Goal: Ask a question

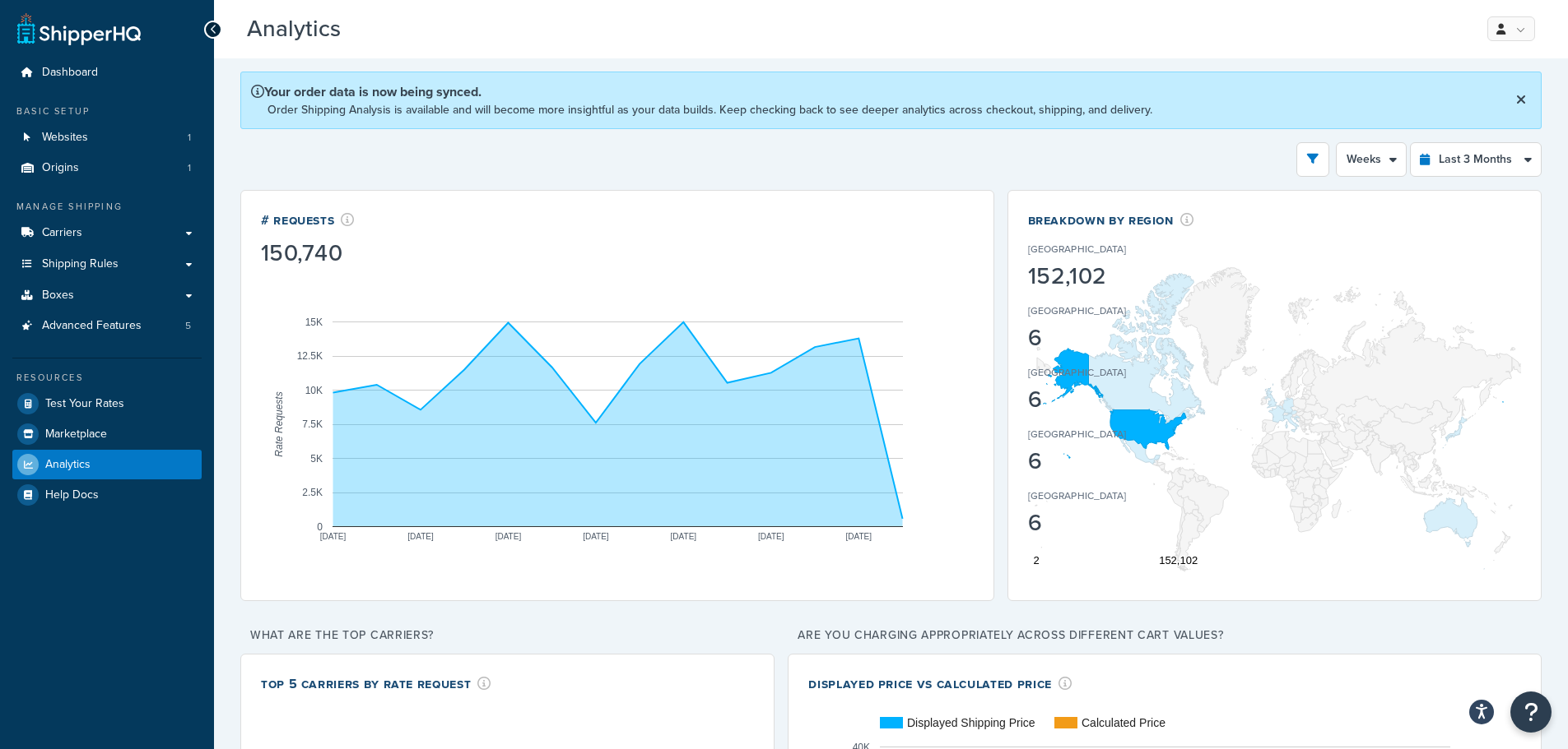
select select "1w"
select select "last_3_months"
click at [1478, 711] on icon "Open accessiBe: accessibility options, statement and help" at bounding box center [1481, 711] width 13 height 17
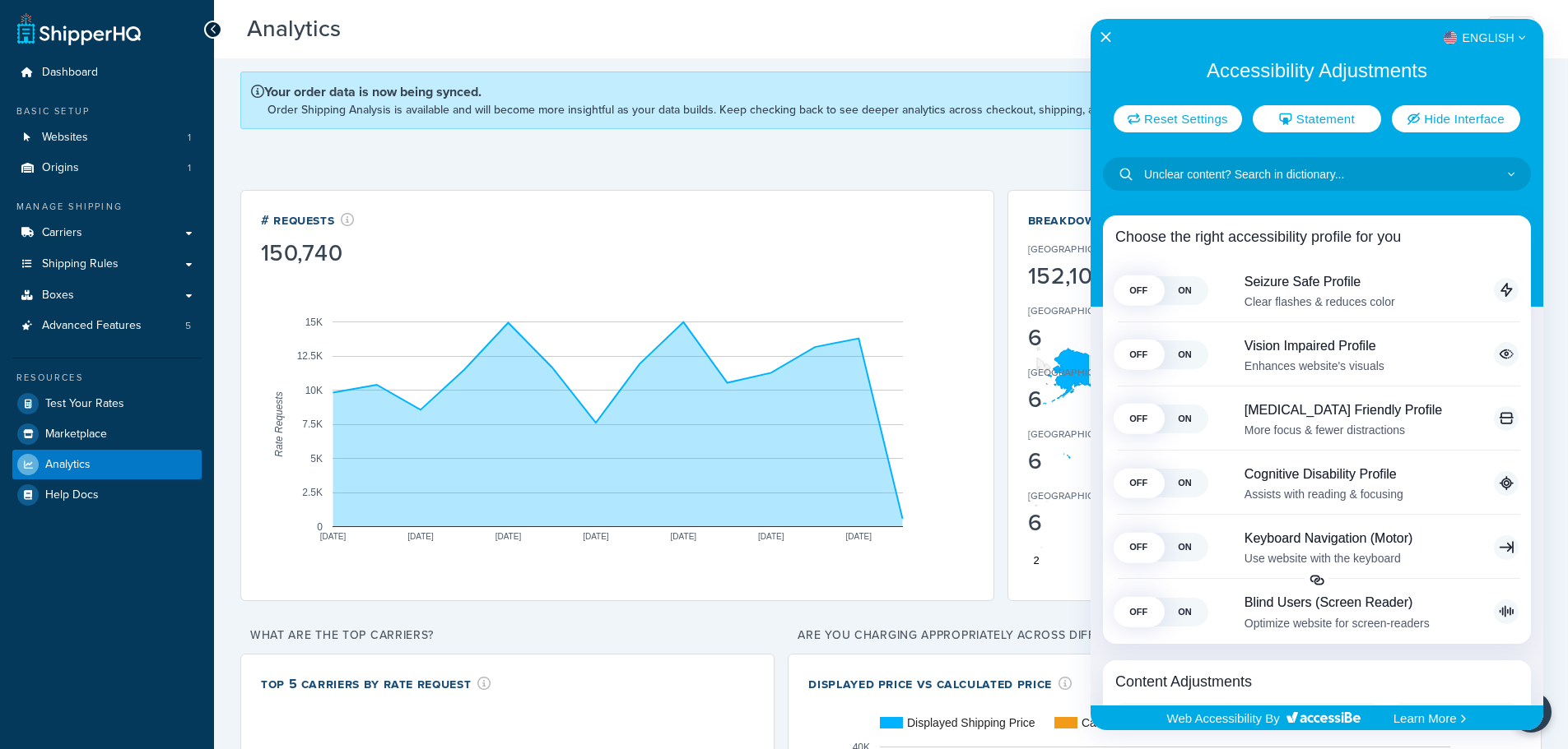
click at [1112, 36] on div "English" at bounding box center [1317, 38] width 453 height 21
click at [1107, 35] on icon "Close Accessibility Interface" at bounding box center [1105, 36] width 12 height 12
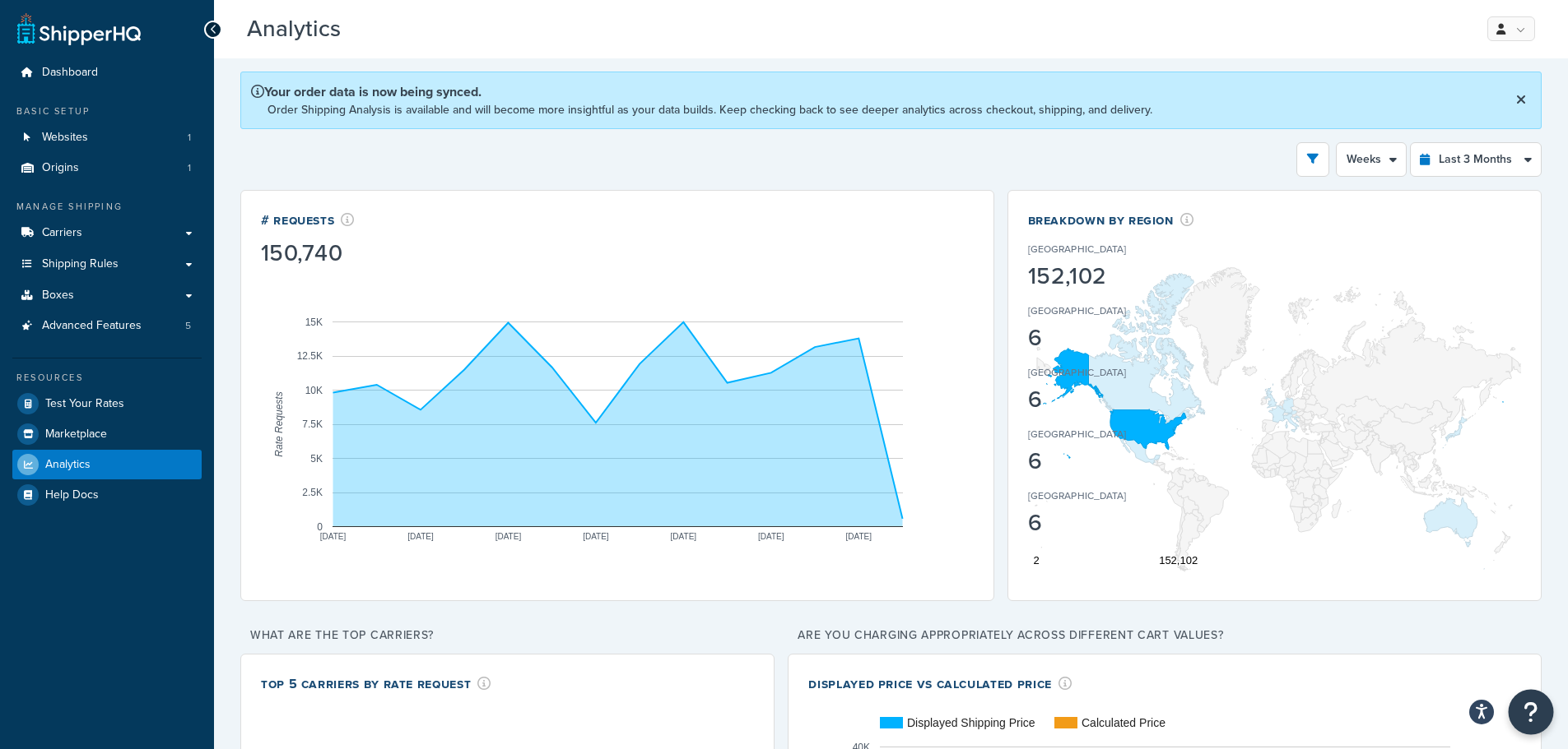
click at [1540, 715] on button "Open Resource Center" at bounding box center [1531, 713] width 45 height 45
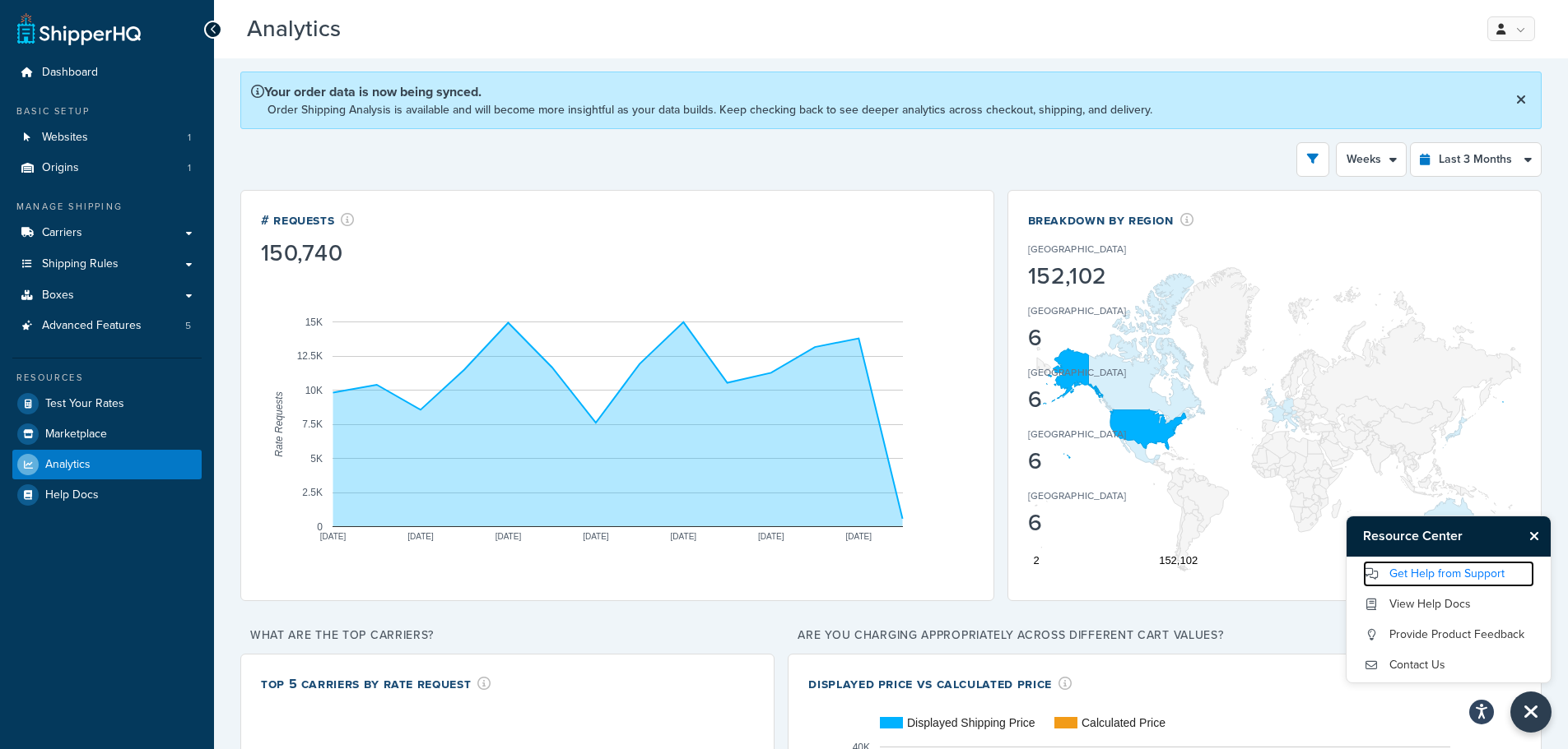
click at [1452, 572] on link "Get Help from Support" at bounding box center [1448, 574] width 171 height 27
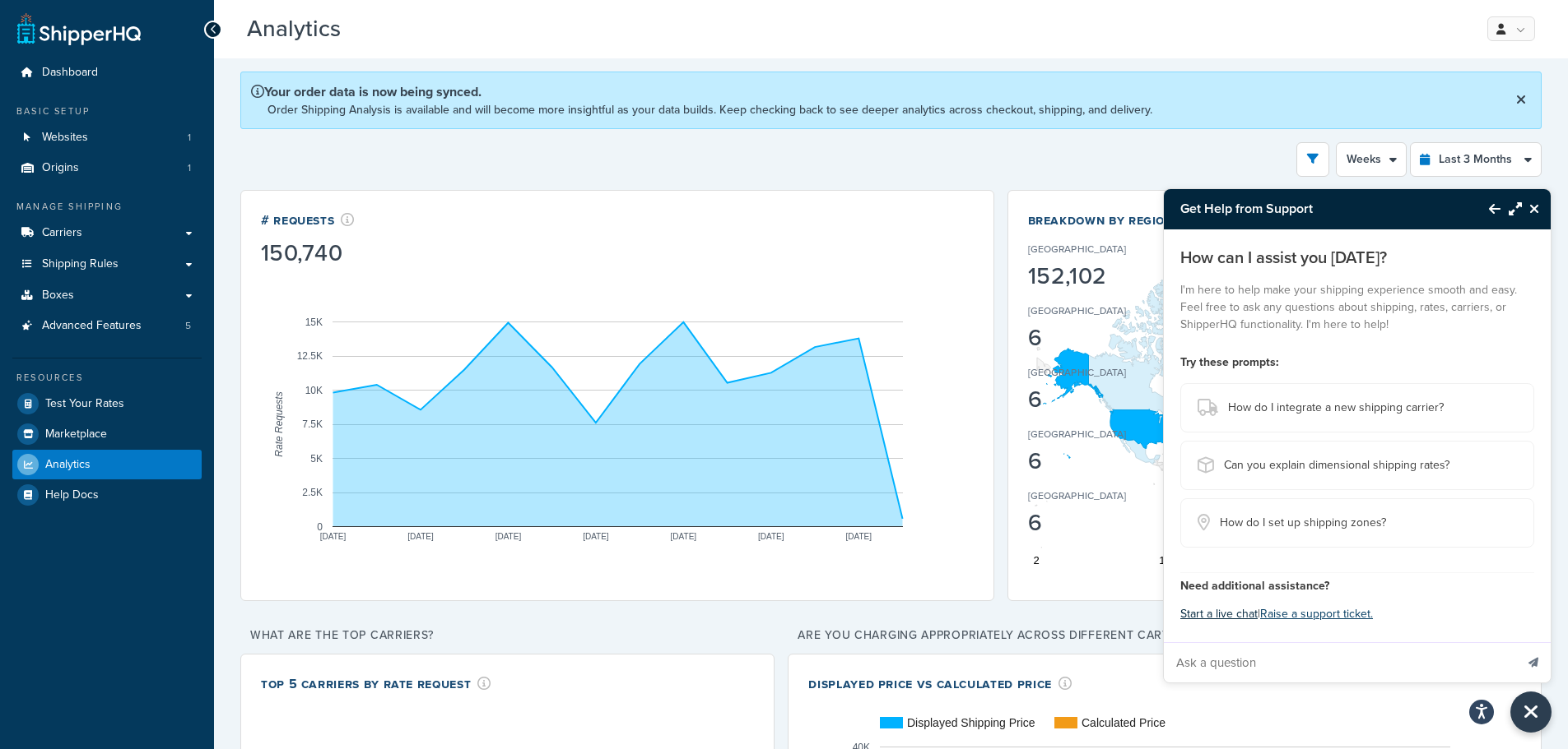
click at [1234, 613] on button "Start a live chat" at bounding box center [1218, 614] width 77 height 23
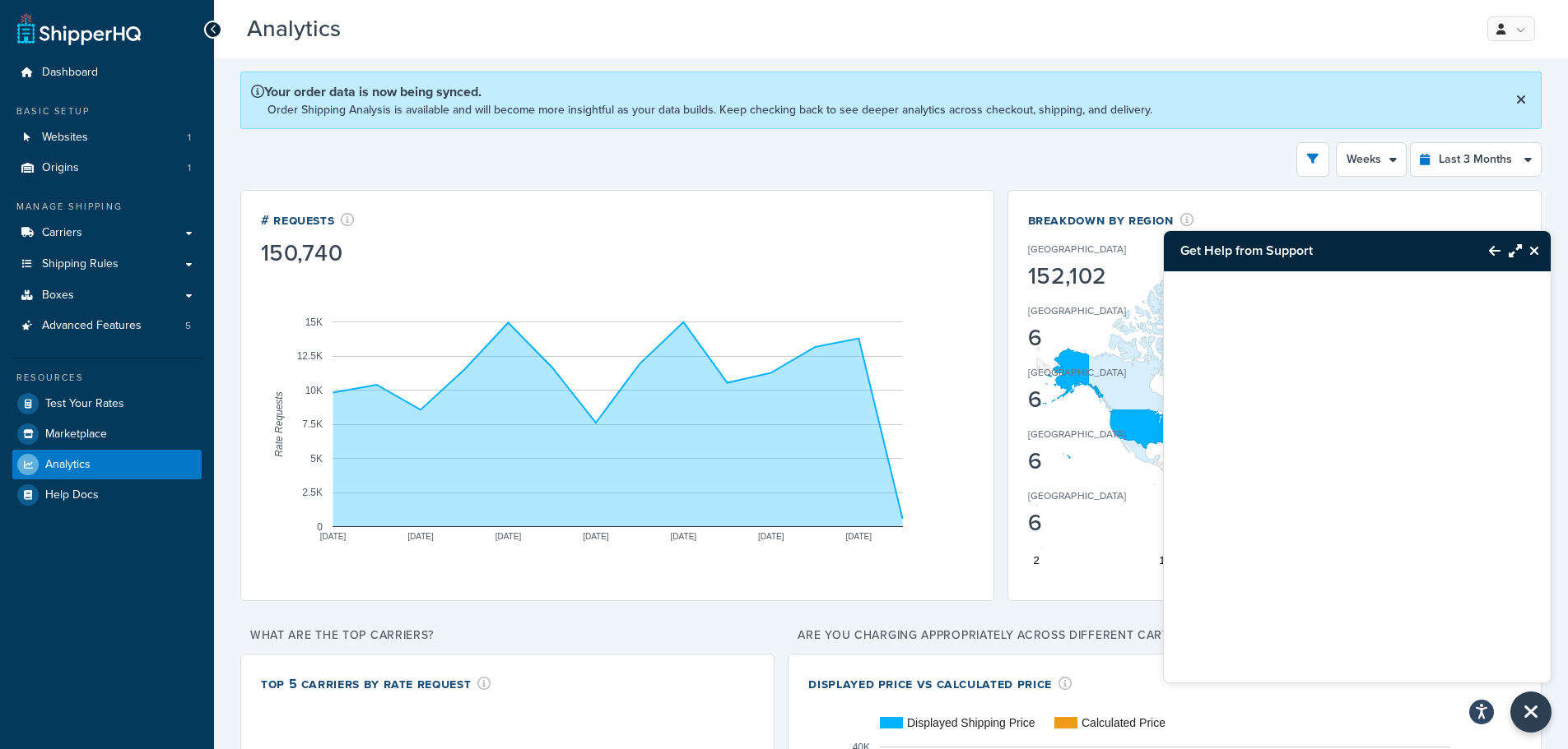
click at [1298, 684] on div "Displayed Price vs Calculated Price" at bounding box center [1164, 683] width 713 height 19
click at [1536, 251] on icon "Close Resource Center" at bounding box center [1533, 250] width 10 height 13
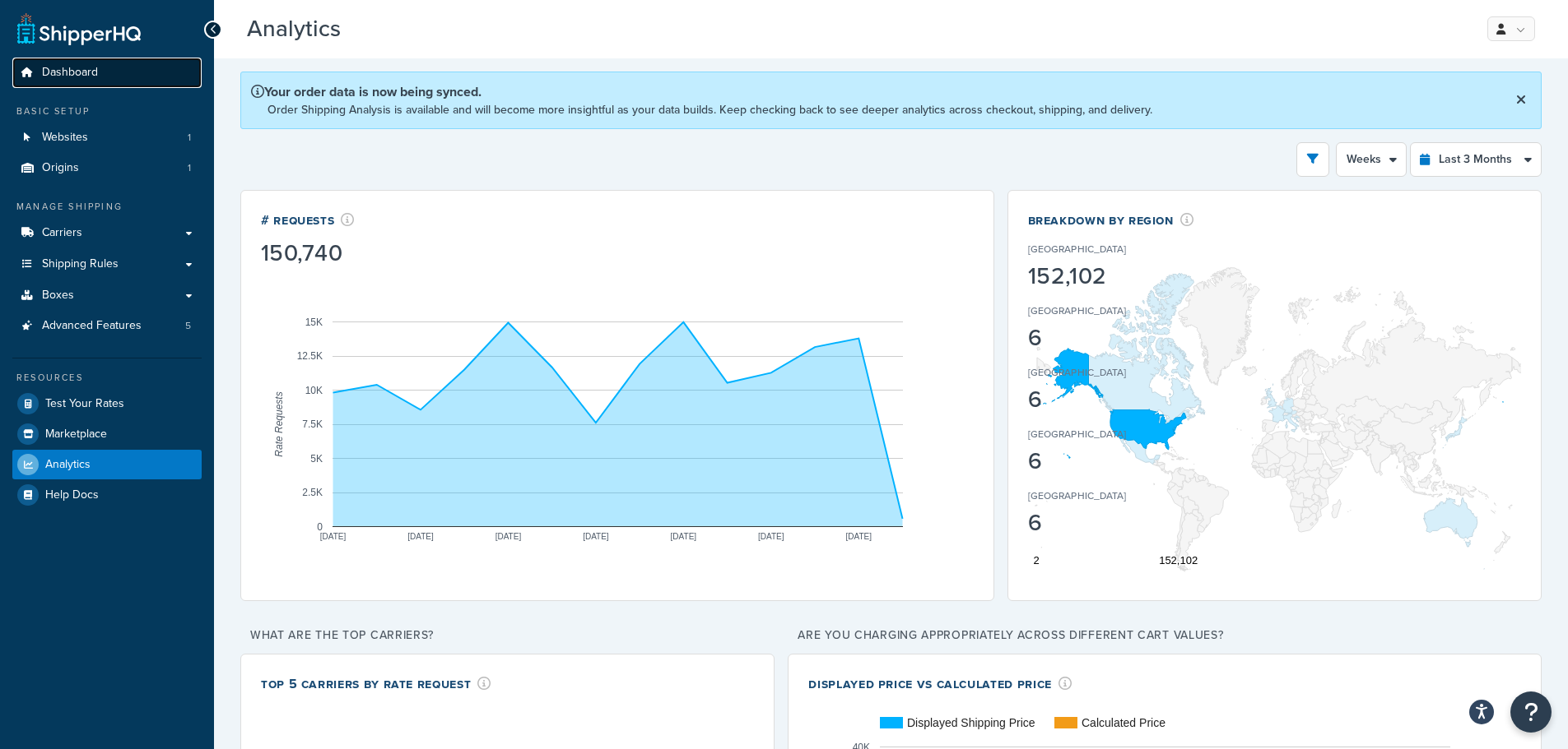
click at [67, 67] on span "Dashboard" at bounding box center [69, 73] width 56 height 14
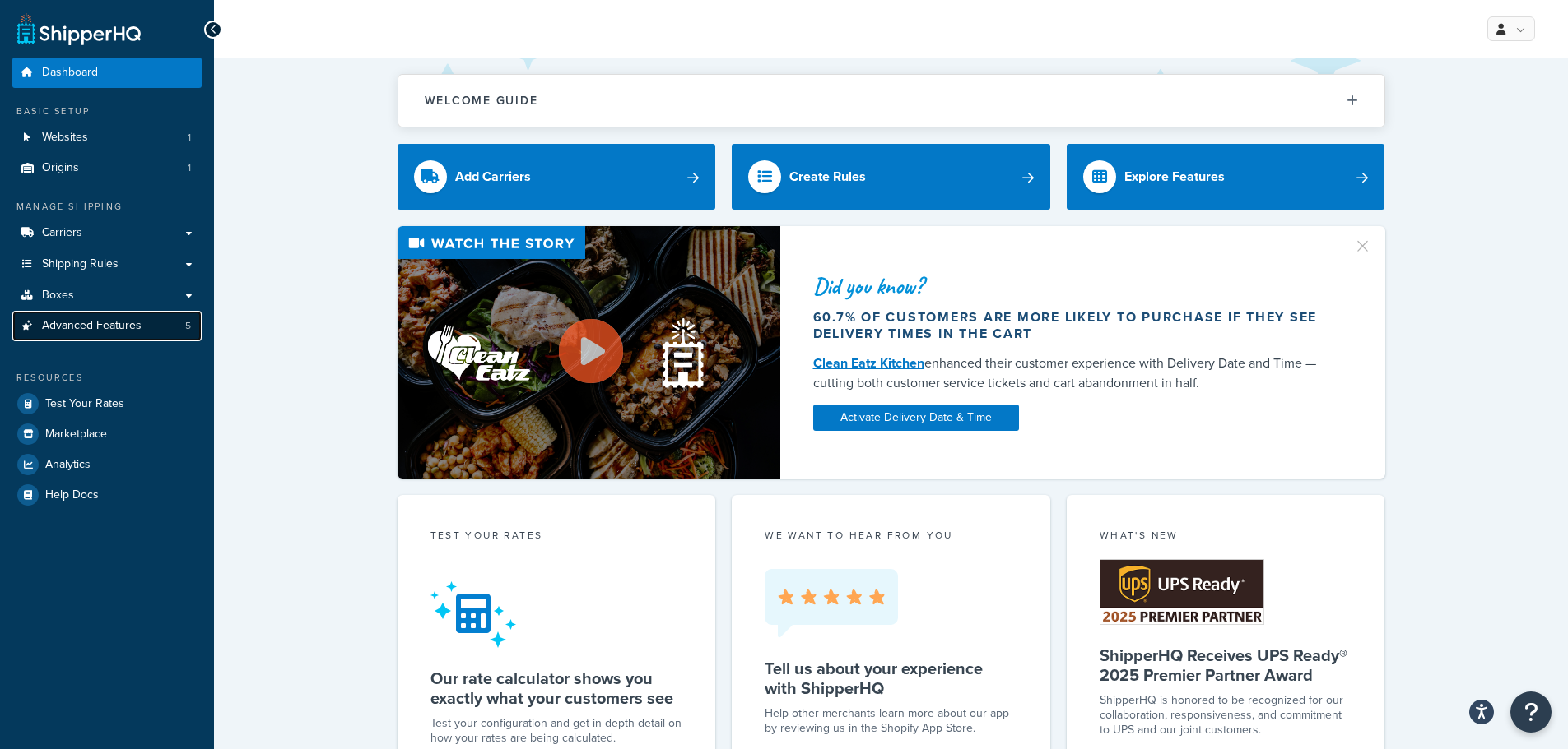
click at [147, 325] on link "Advanced Features 5" at bounding box center [107, 326] width 189 height 30
